Goal: Find specific page/section: Find specific page/section

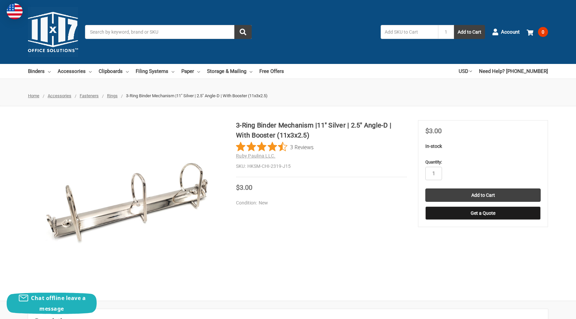
click at [115, 96] on span "Rings" at bounding box center [112, 95] width 11 height 5
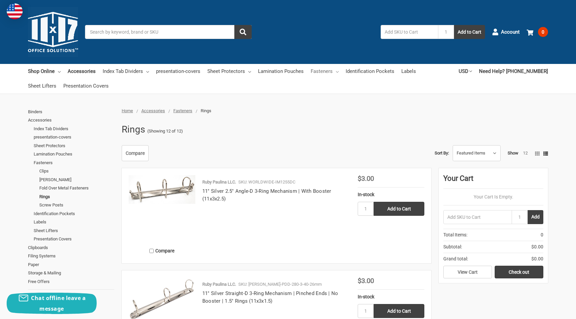
click at [332, 71] on link "Fasteners" at bounding box center [325, 71] width 28 height 15
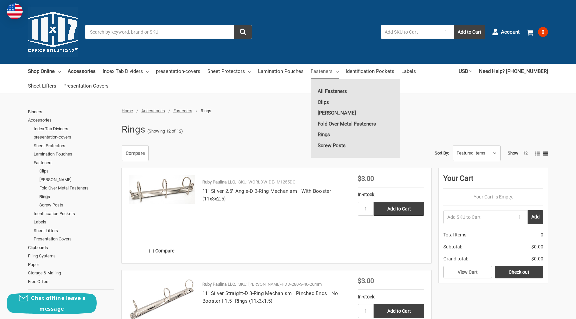
click at [324, 146] on link "Screw Posts" at bounding box center [356, 145] width 90 height 11
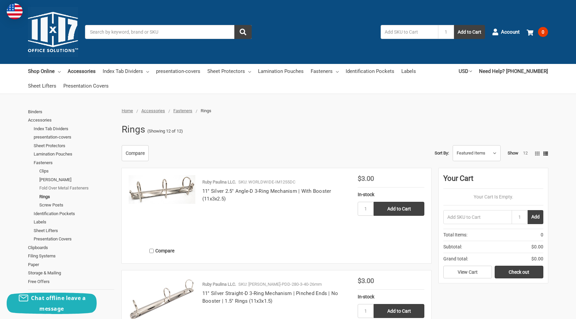
click at [73, 189] on link "Fold Over Metal Fasteners" at bounding box center [76, 188] width 75 height 9
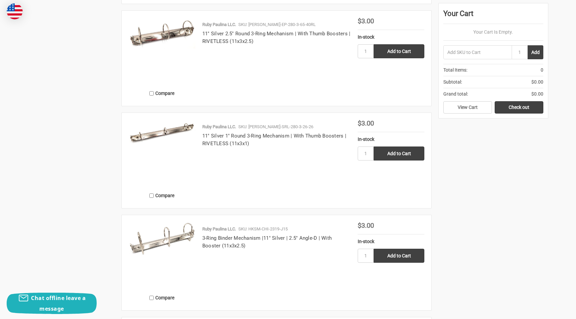
scroll to position [610, 0]
